Goal: Task Accomplishment & Management: Use online tool/utility

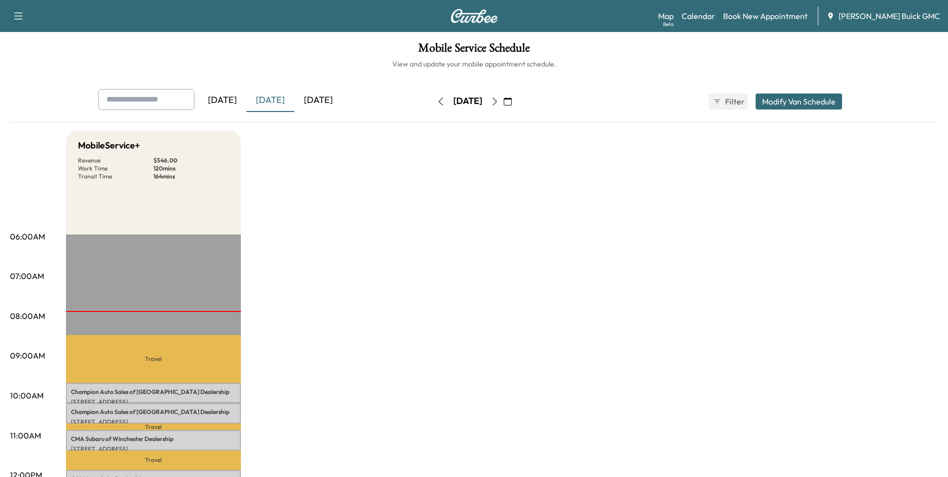
click at [498, 99] on icon "button" at bounding box center [495, 101] width 8 height 8
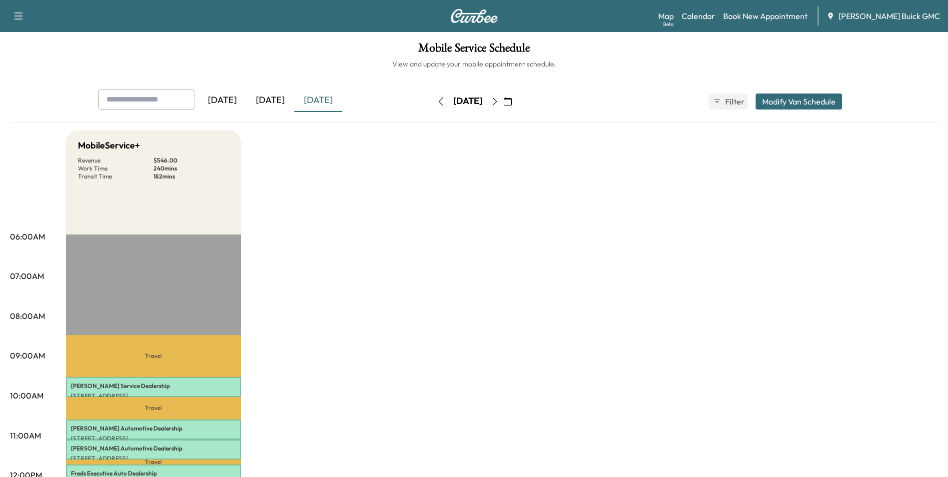
click at [497, 100] on icon "button" at bounding box center [494, 101] width 4 height 8
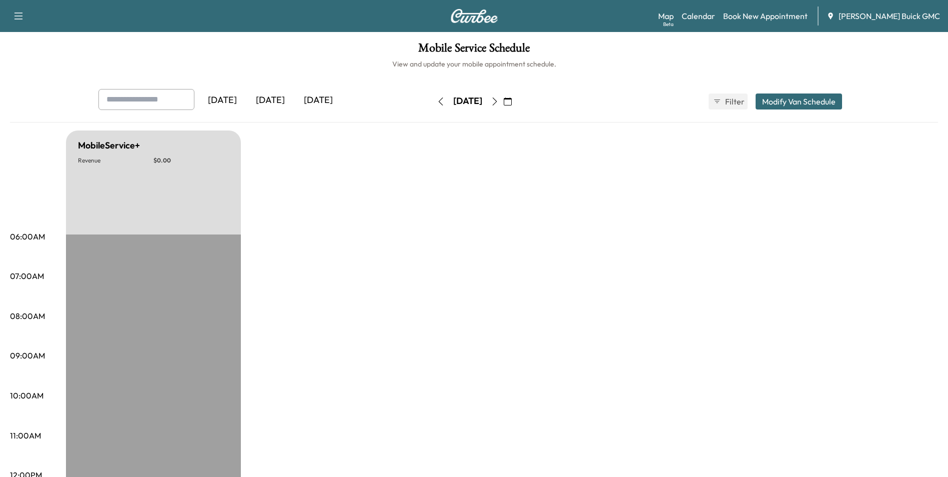
click at [498, 97] on icon "button" at bounding box center [495, 101] width 8 height 8
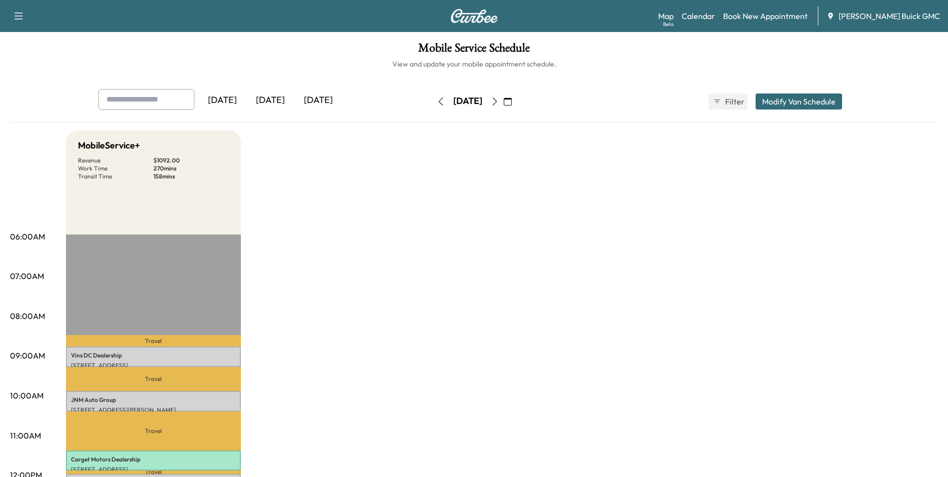
click at [497, 100] on icon "button" at bounding box center [494, 101] width 4 height 8
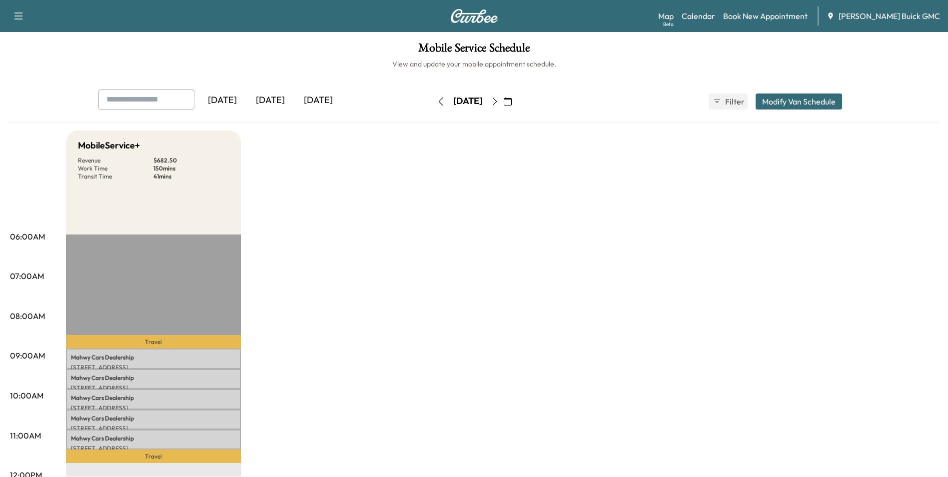
click at [498, 100] on icon "button" at bounding box center [495, 101] width 8 height 8
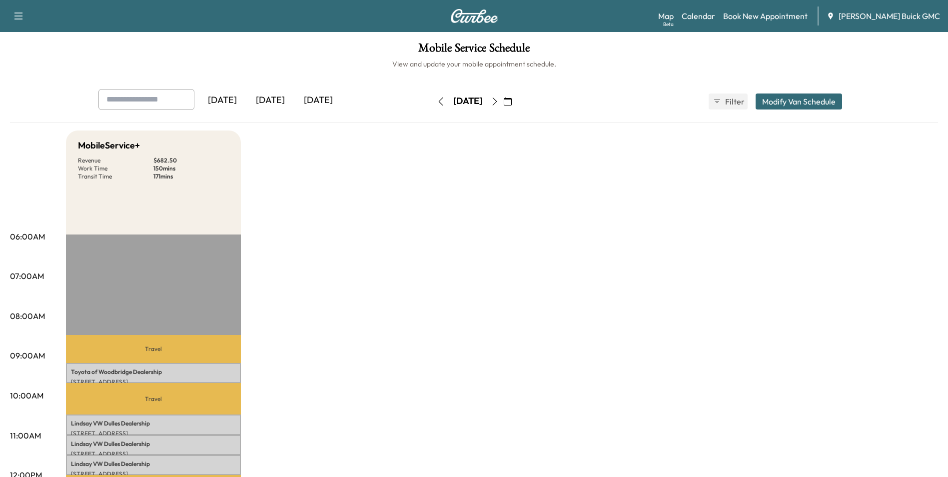
click at [497, 100] on icon "button" at bounding box center [494, 101] width 4 height 8
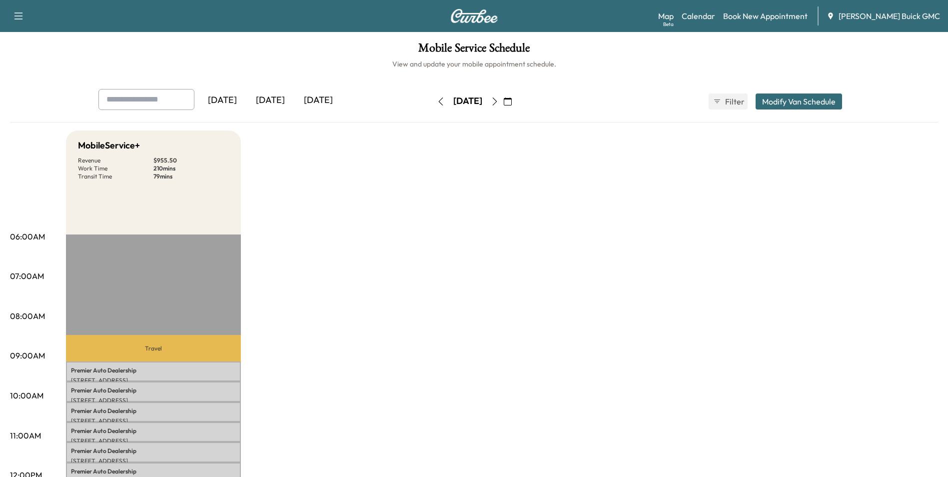
click at [497, 100] on icon "button" at bounding box center [494, 101] width 4 height 8
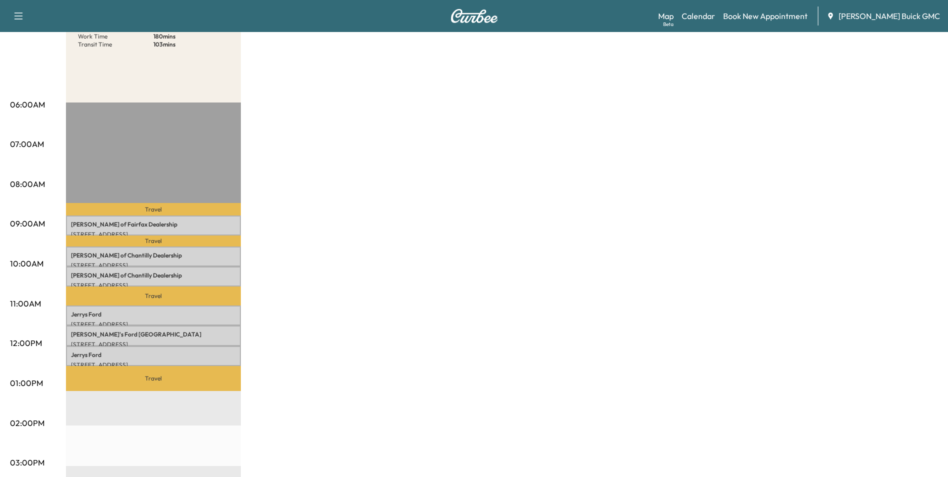
scroll to position [150, 0]
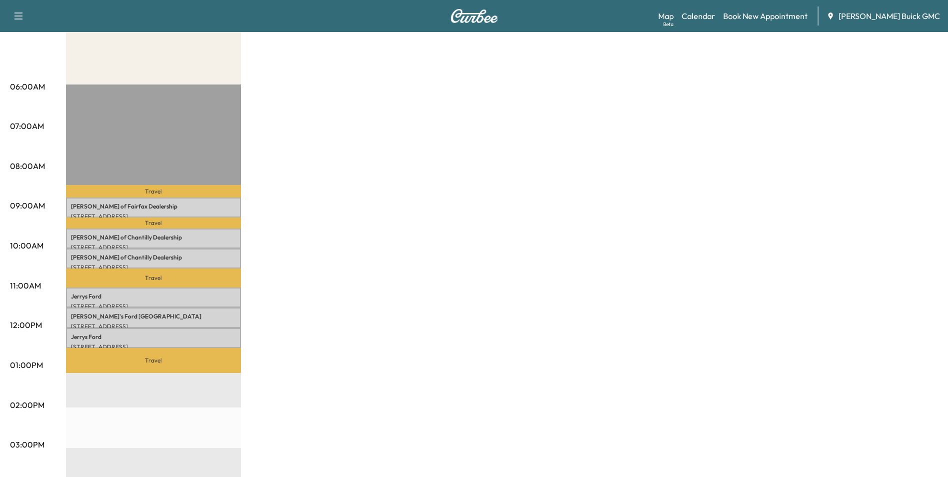
click at [514, 205] on div "MobileService+ Revenue $ 819.00 Work Time 180 mins Transit Time 103 mins Travel…" at bounding box center [502, 355] width 872 height 749
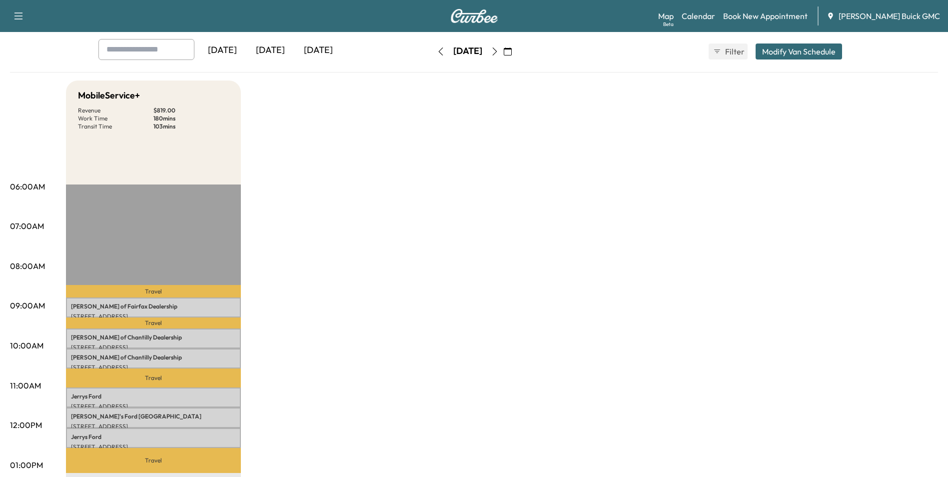
scroll to position [0, 0]
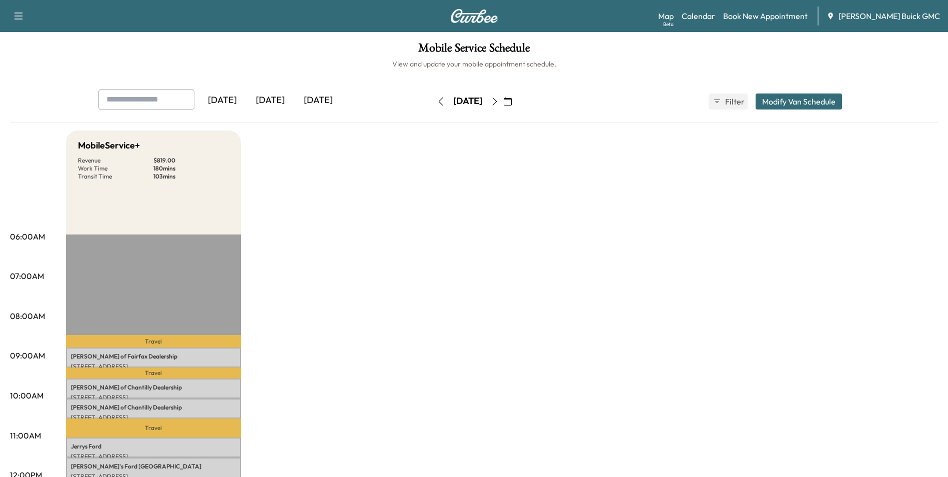
click at [511, 99] on icon "button" at bounding box center [507, 101] width 8 height 8
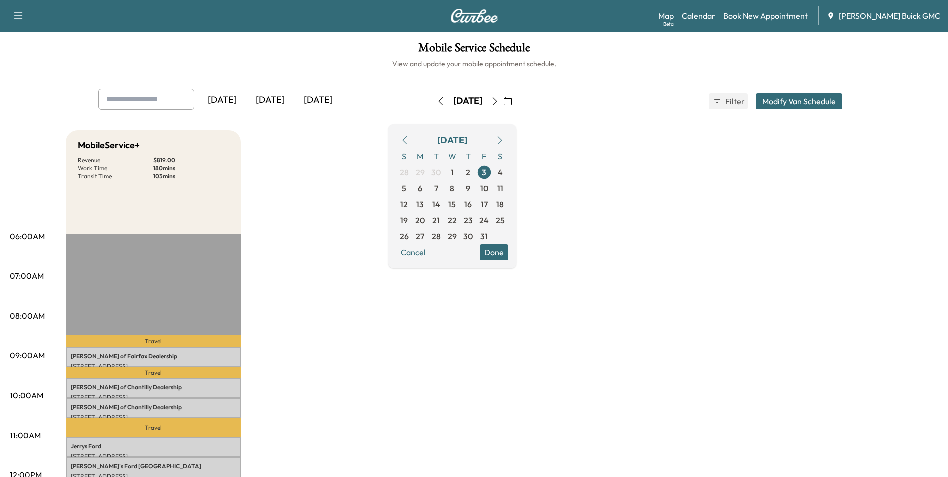
click at [409, 139] on icon "button" at bounding box center [405, 140] width 8 height 8
click at [473, 218] on span "25" at bounding box center [468, 220] width 9 height 12
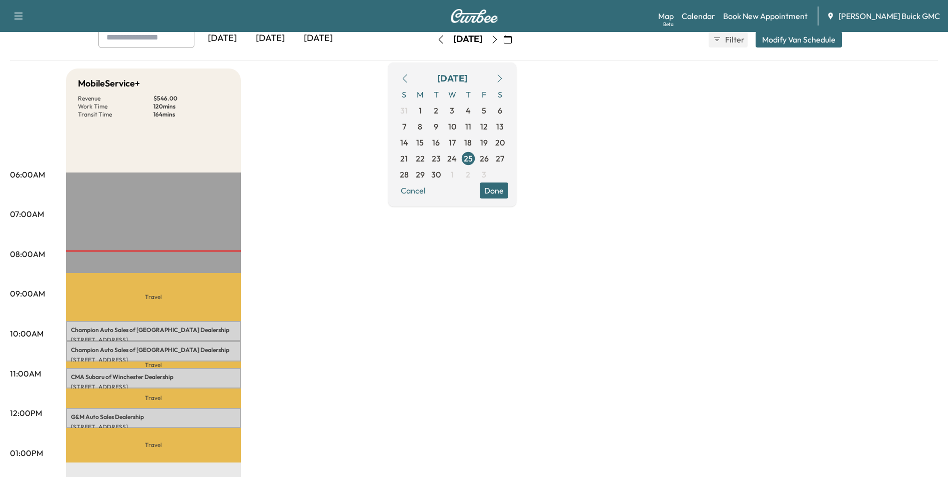
scroll to position [50, 0]
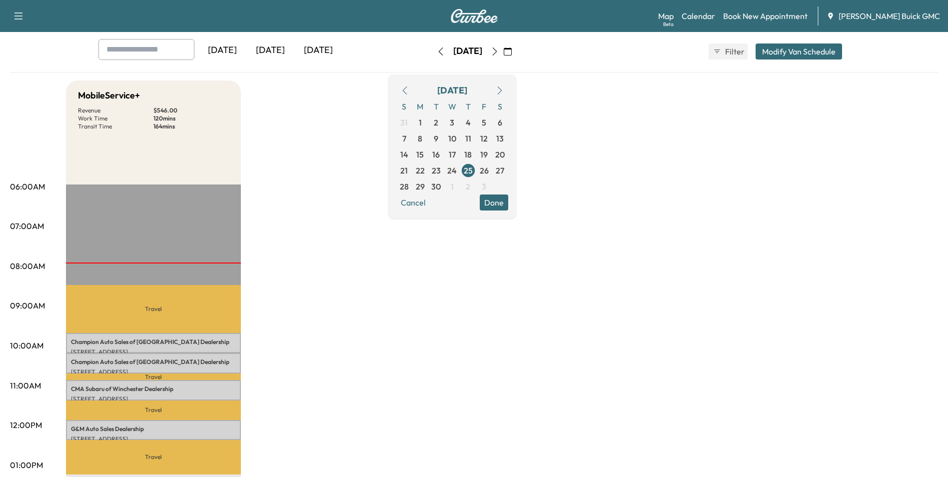
click at [590, 273] on div "MobileService+ Revenue $ 546.00 Work Time 120 mins Transit Time 164 mins Travel…" at bounding box center [502, 454] width 872 height 749
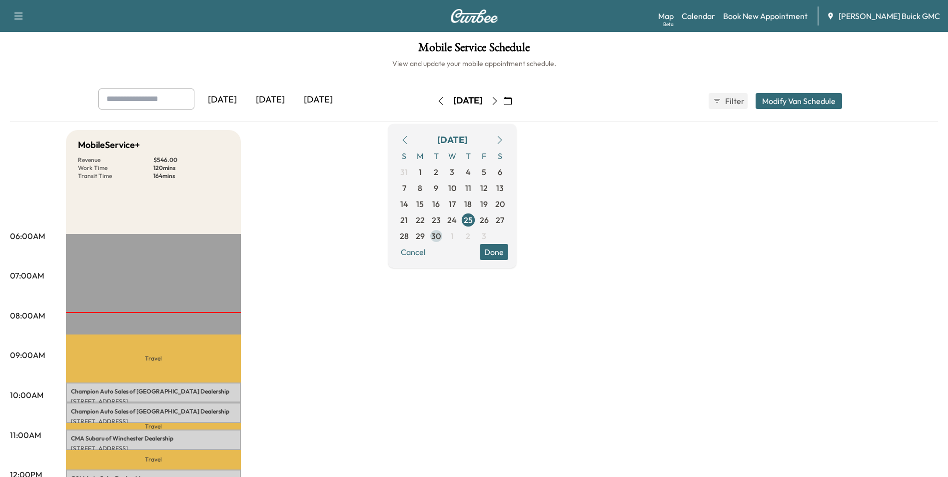
scroll to position [0, 0]
click at [437, 99] on icon "button" at bounding box center [441, 101] width 8 height 8
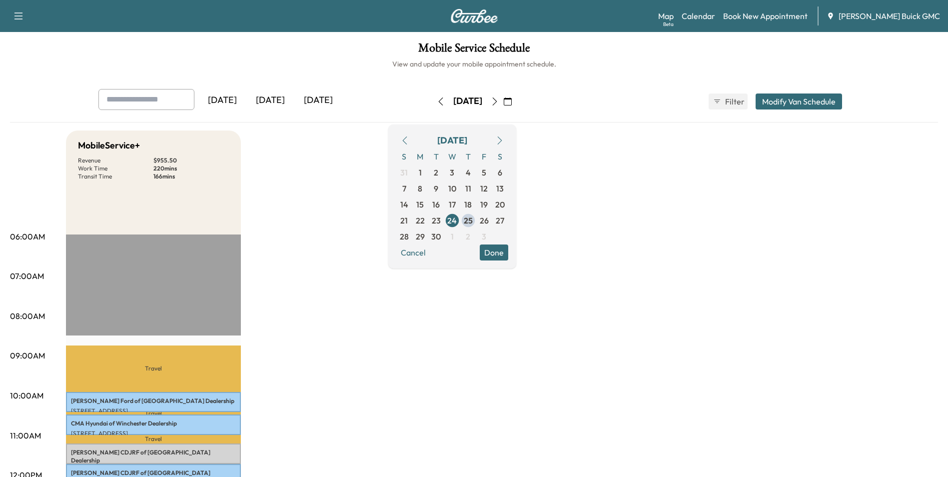
click at [278, 99] on div "[DATE]" at bounding box center [270, 100] width 48 height 23
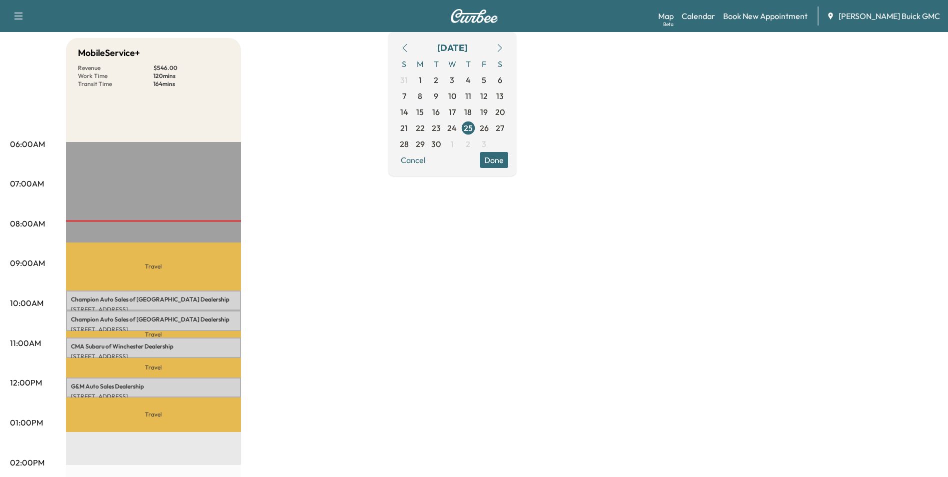
scroll to position [100, 0]
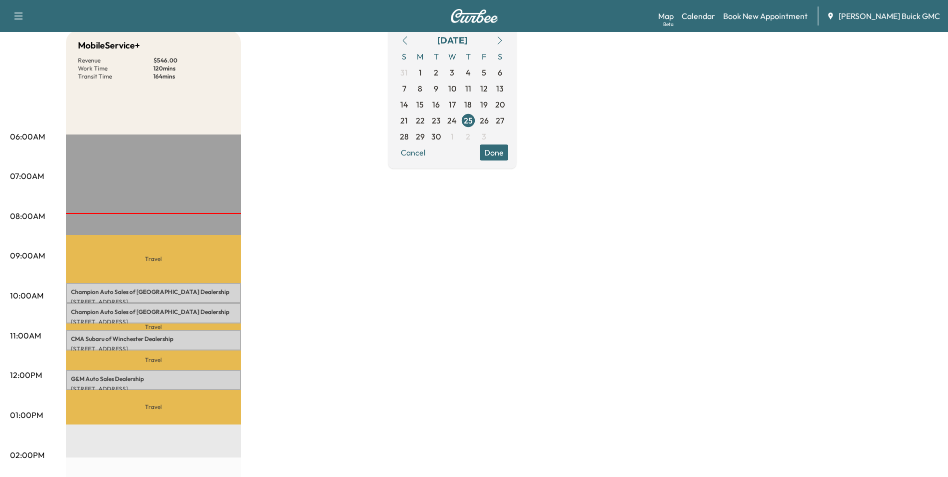
click at [224, 197] on div "Travel Champion Auto Sales of Winchester Dealership [STREET_ADDRESS] $ 136.50 9…" at bounding box center [153, 456] width 175 height 645
click at [224, 214] on div "Travel Champion Auto Sales of Winchester Dealership [STREET_ADDRESS] $ 136.50 9…" at bounding box center [153, 456] width 175 height 645
click at [221, 228] on div "Travel Champion Auto Sales of Winchester Dealership [STREET_ADDRESS] $ 136.50 9…" at bounding box center [153, 456] width 175 height 645
click at [217, 260] on p "Travel" at bounding box center [153, 259] width 175 height 48
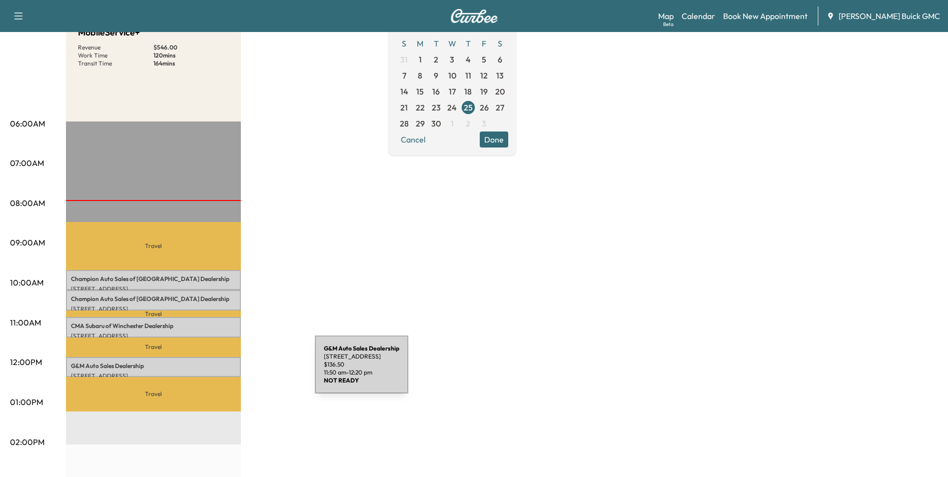
scroll to position [150, 0]
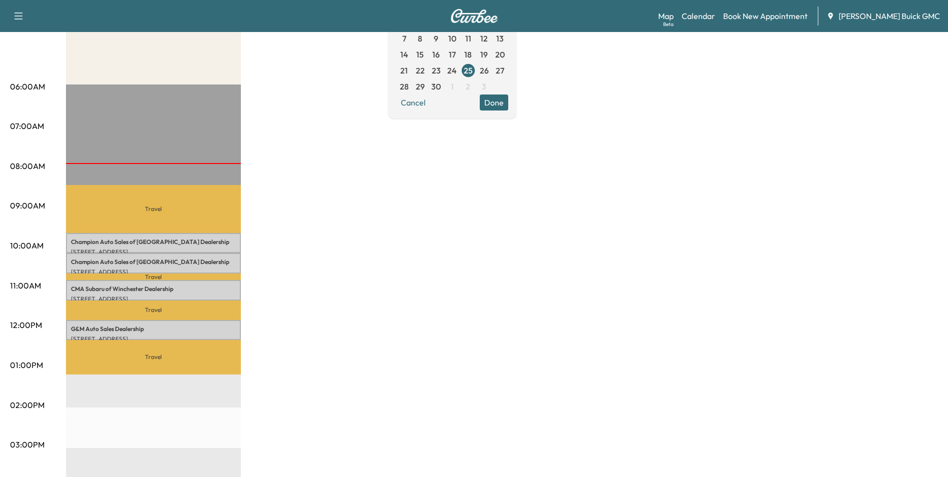
click at [432, 215] on div "MobileService+ Revenue $ 546.00 Work Time 120 mins Transit Time 164 mins Travel…" at bounding box center [502, 355] width 872 height 749
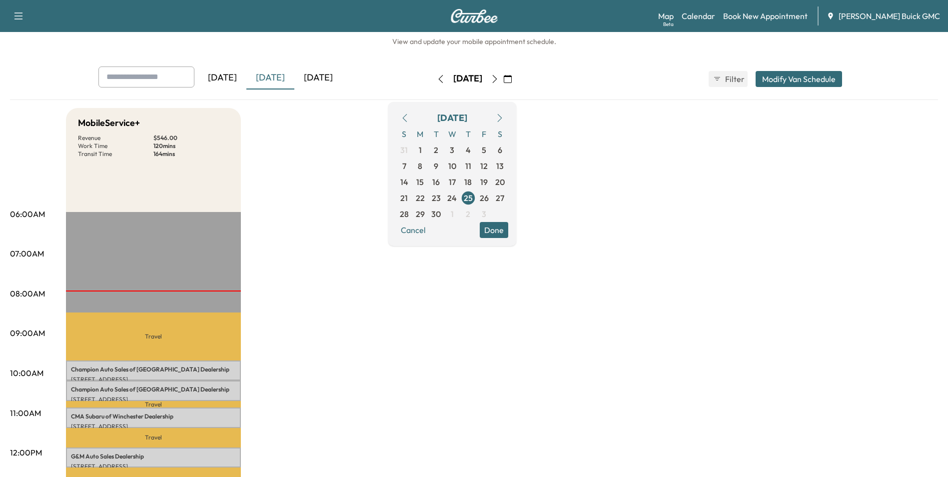
scroll to position [0, 0]
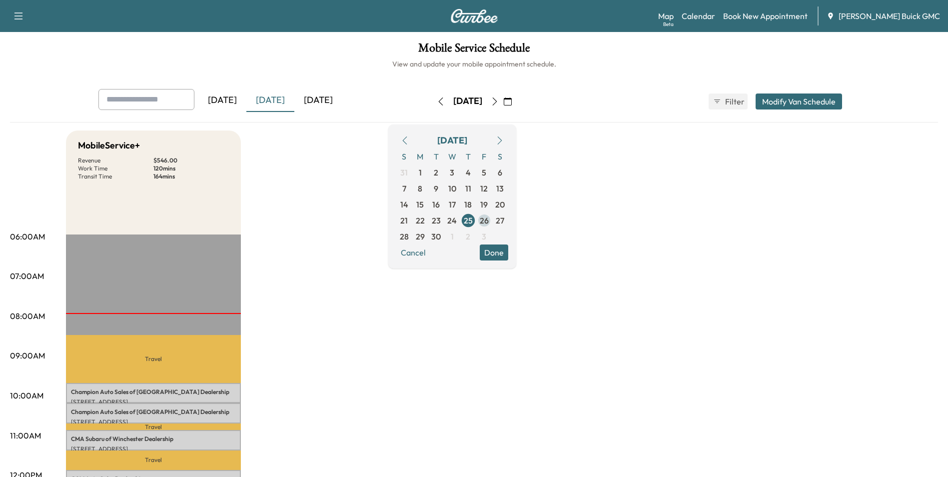
click at [489, 219] on span "26" at bounding box center [484, 220] width 9 height 12
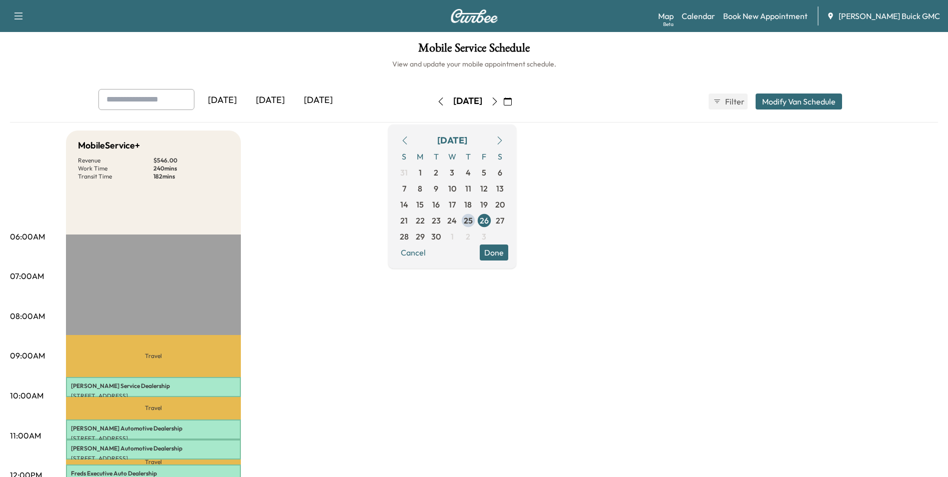
click at [498, 99] on icon "button" at bounding box center [495, 101] width 8 height 8
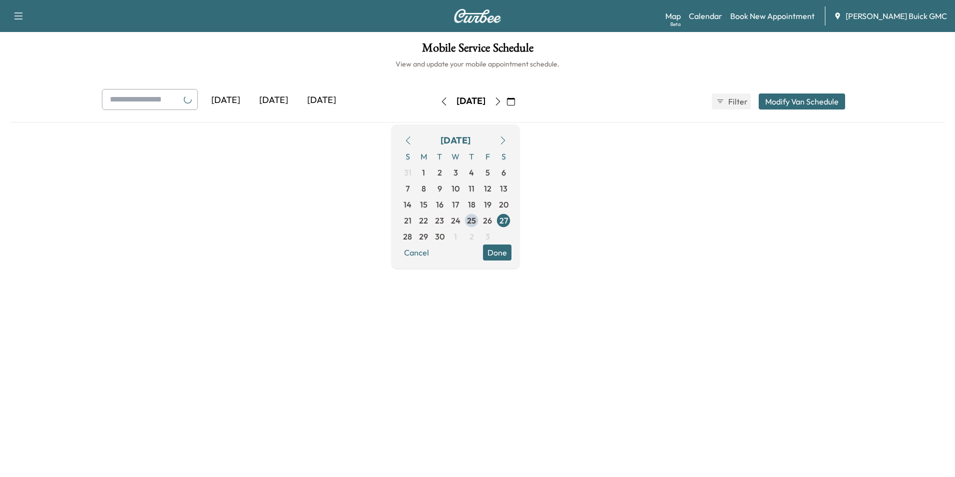
click at [506, 99] on div "[DATE]" at bounding box center [471, 101] width 71 height 16
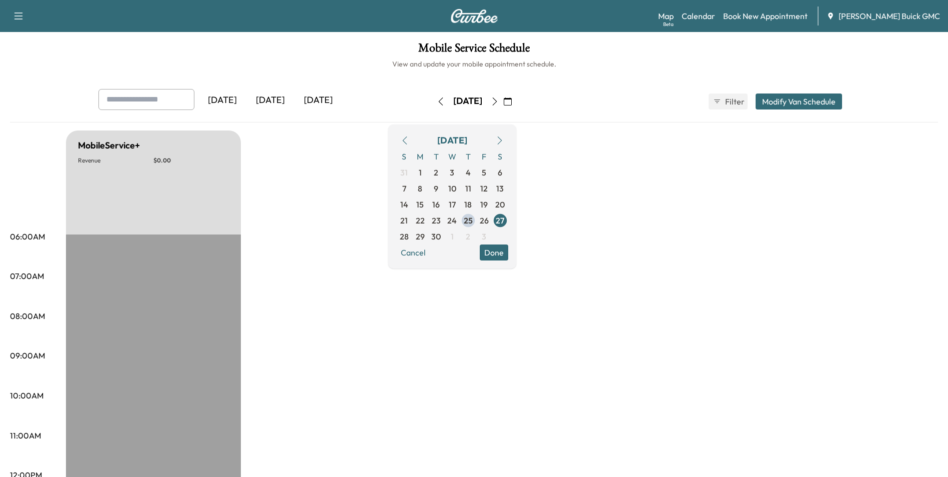
click at [498, 100] on icon "button" at bounding box center [495, 101] width 8 height 8
click at [498, 101] on icon "button" at bounding box center [495, 101] width 8 height 8
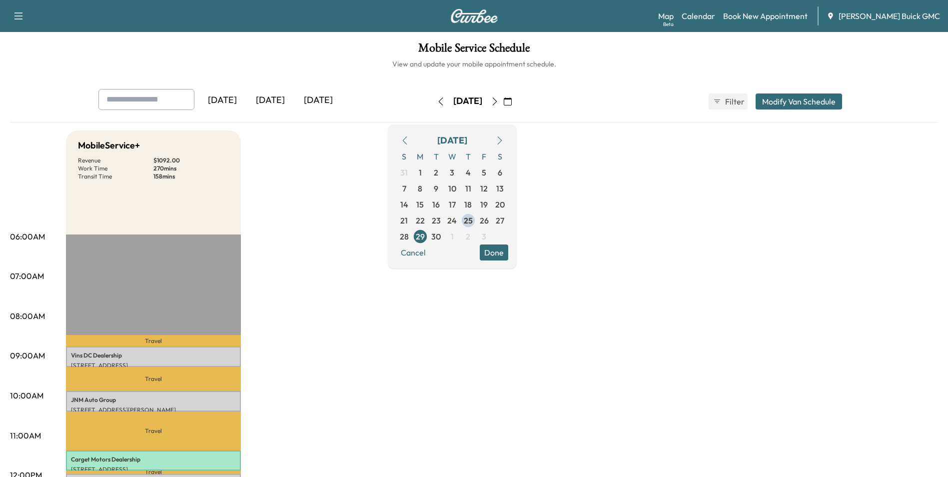
click at [498, 100] on icon "button" at bounding box center [495, 101] width 8 height 8
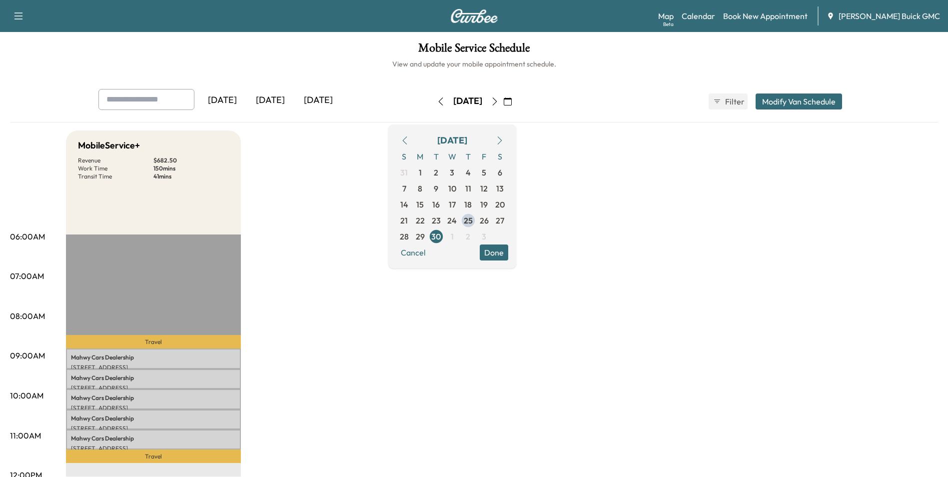
click at [498, 100] on icon "button" at bounding box center [495, 101] width 8 height 8
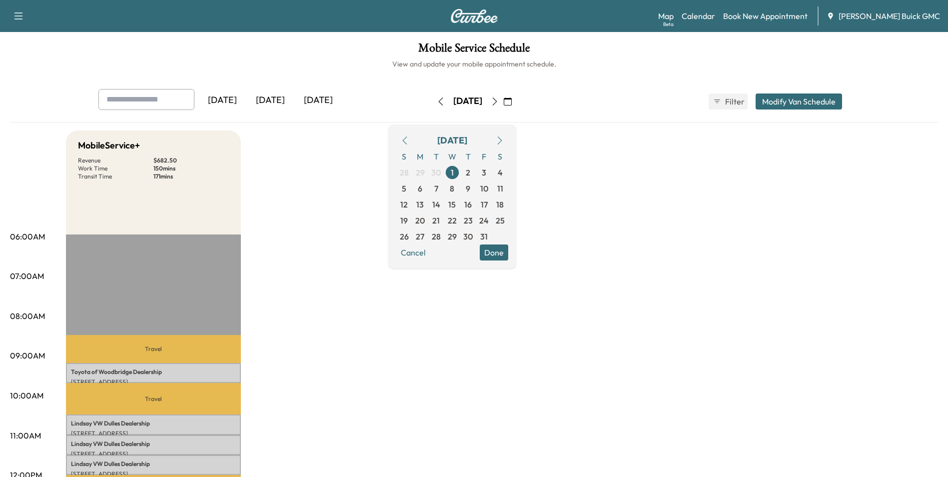
click at [407, 140] on icon "button" at bounding box center [404, 140] width 4 height 8
click at [457, 218] on span "24" at bounding box center [451, 220] width 9 height 12
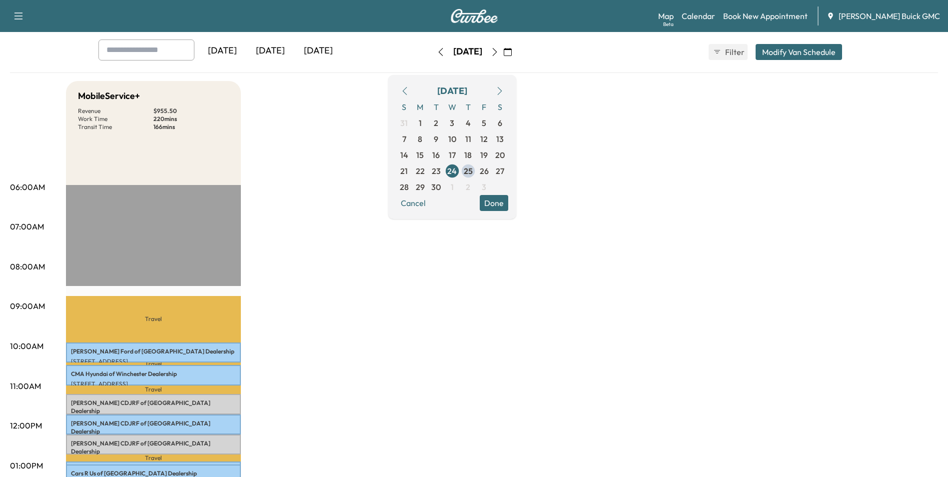
scroll to position [150, 0]
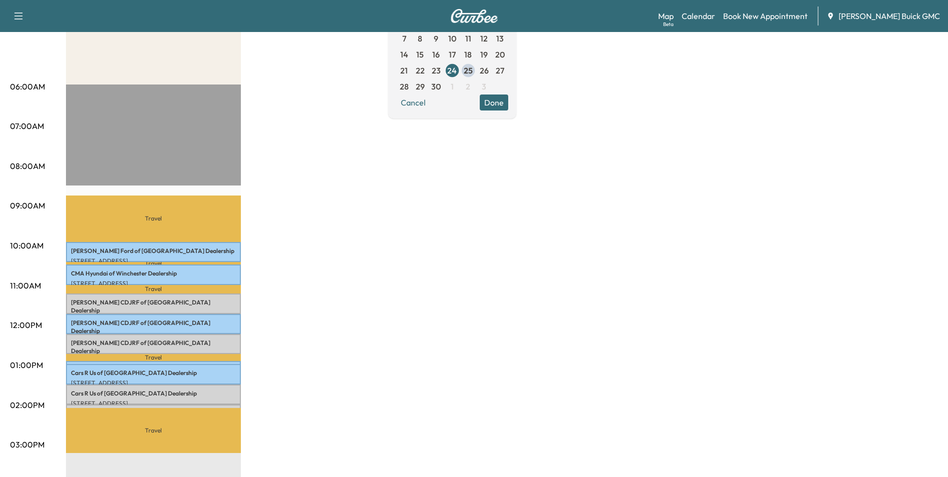
click at [449, 208] on div "MobileService+ Revenue $ 955.50 Work Time 220 mins Transit Time 166 mins Travel…" at bounding box center [502, 355] width 872 height 749
click at [518, 275] on div "MobileService+ Revenue $ 955.50 Work Time 220 mins Transit Time 166 mins Travel…" at bounding box center [502, 355] width 872 height 749
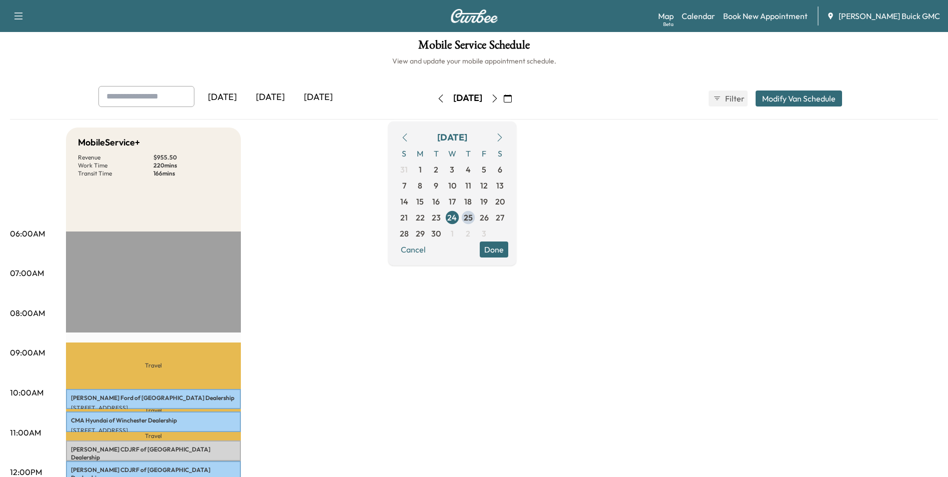
scroll to position [0, 0]
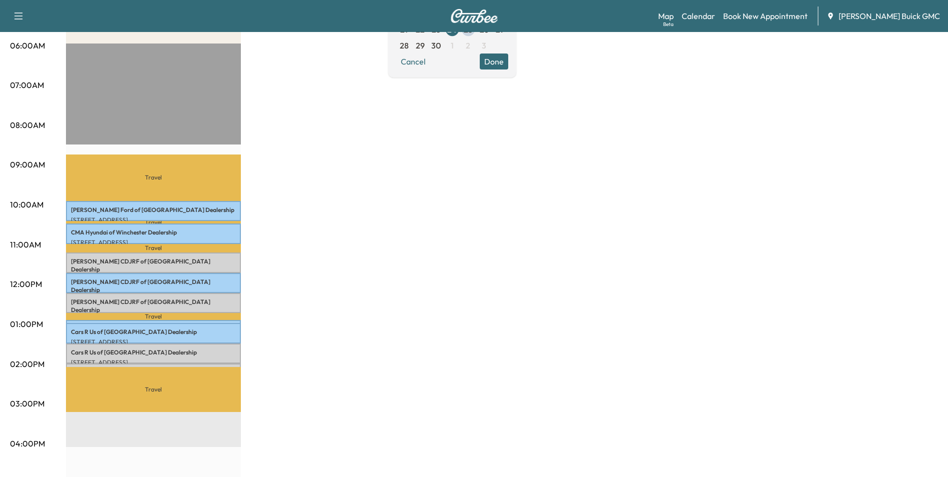
scroll to position [200, 0]
